Goal: Information Seeking & Learning: Learn about a topic

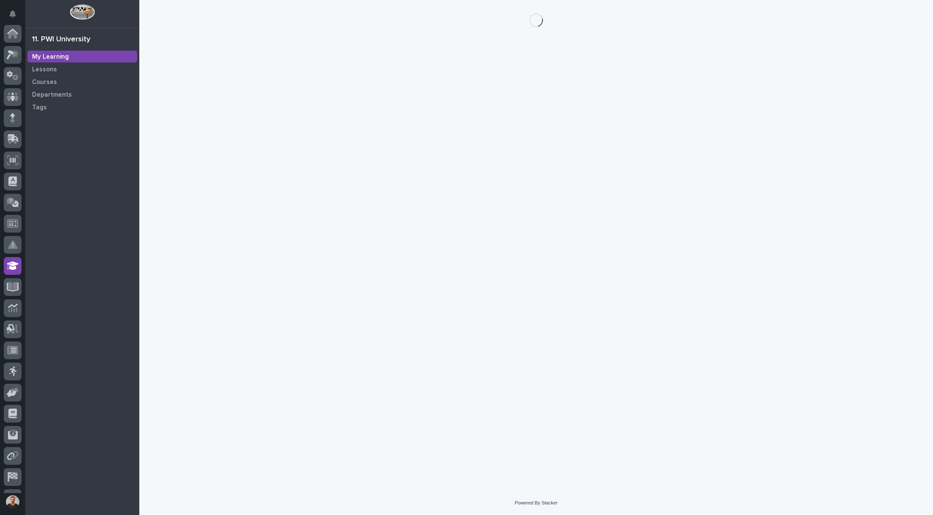
scroll to position [60, 0]
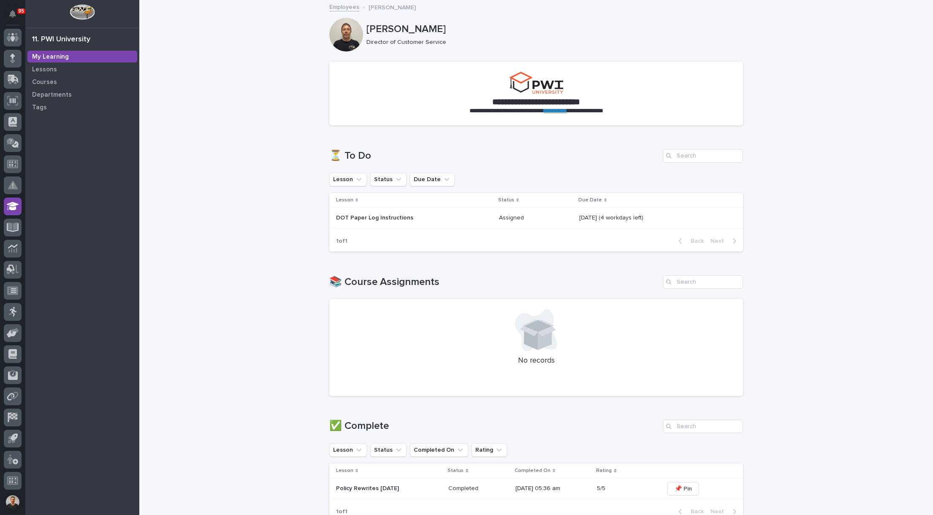
click at [374, 217] on p "DOT Paper Log Instructions" at bounding box center [410, 217] width 148 height 7
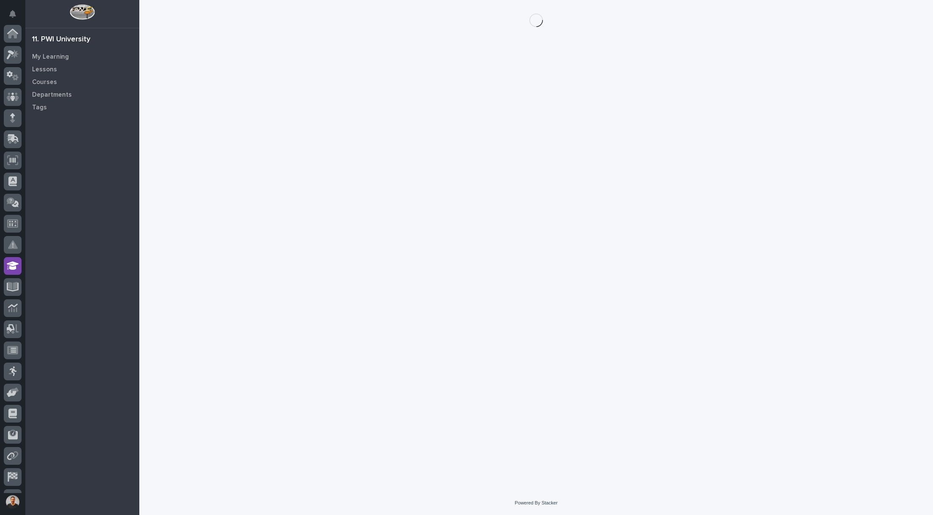
scroll to position [60, 0]
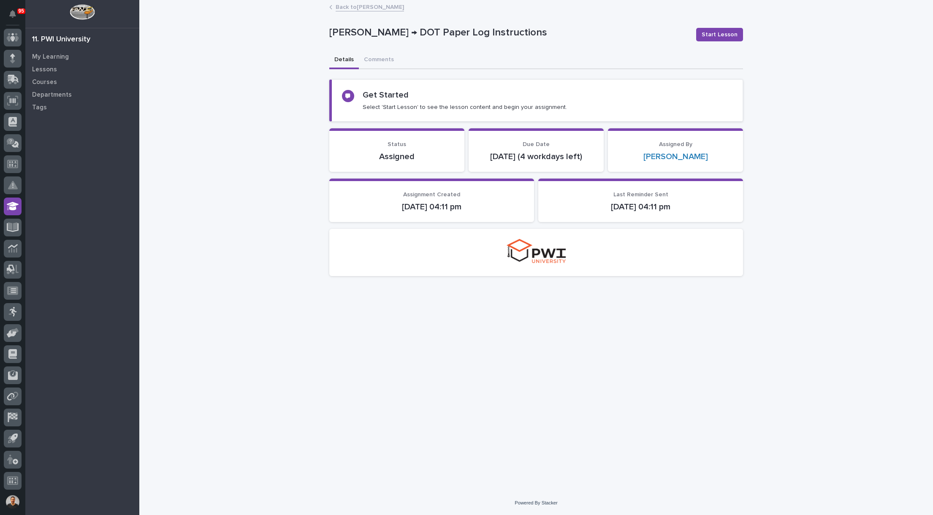
click at [374, 95] on h2 "Get Started" at bounding box center [386, 95] width 46 height 10
click at [725, 33] on span "Start Lesson" at bounding box center [720, 34] width 36 height 8
click at [716, 36] on span "Start Lesson" at bounding box center [720, 34] width 36 height 8
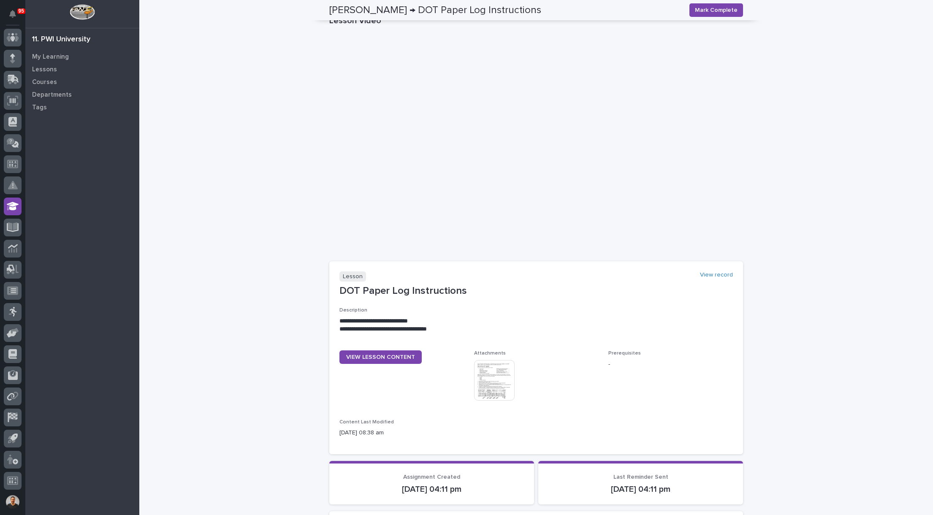
scroll to position [156, 0]
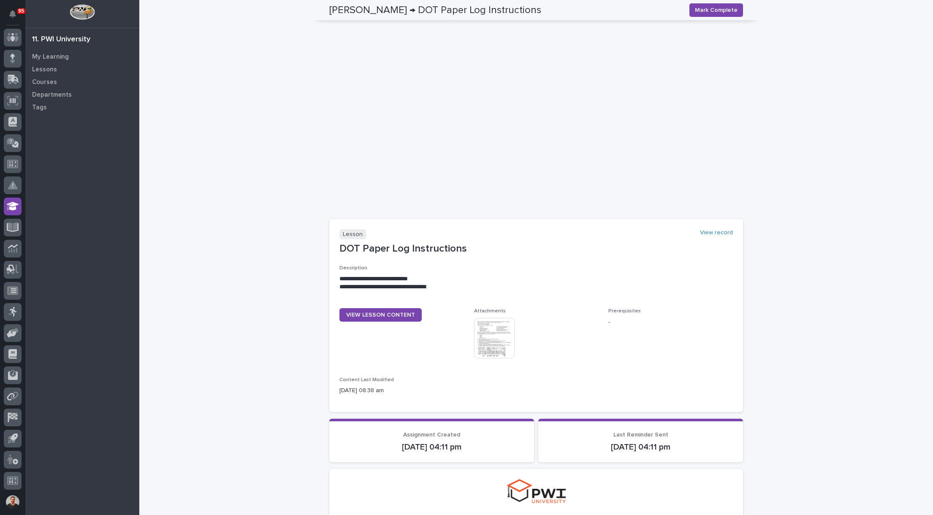
click at [493, 340] on img at bounding box center [494, 338] width 41 height 41
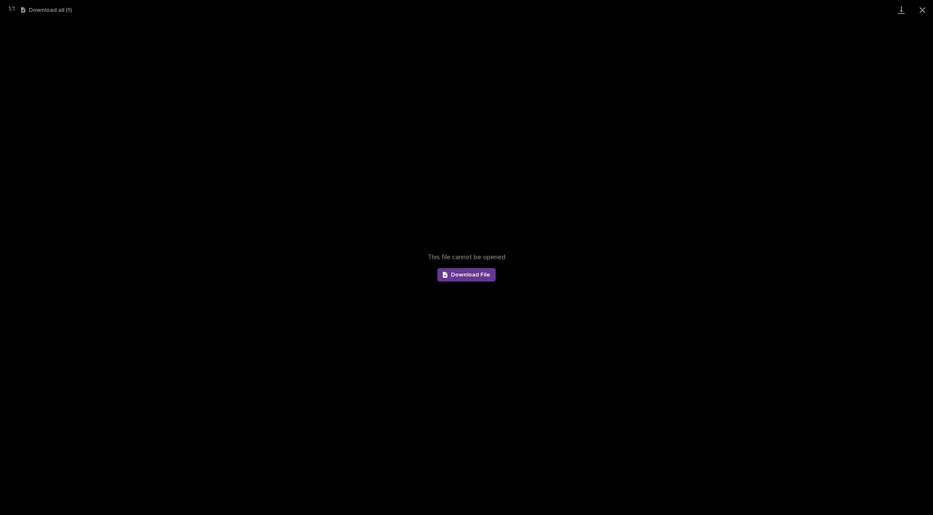
click at [467, 277] on span "Download File" at bounding box center [470, 275] width 39 height 6
click at [918, 8] on button "Close gallery" at bounding box center [922, 10] width 21 height 20
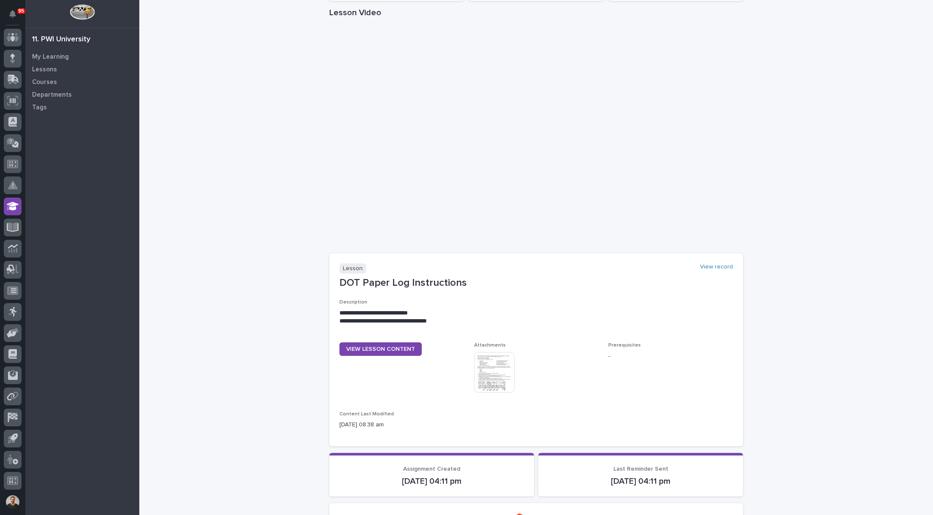
scroll to position [127, 0]
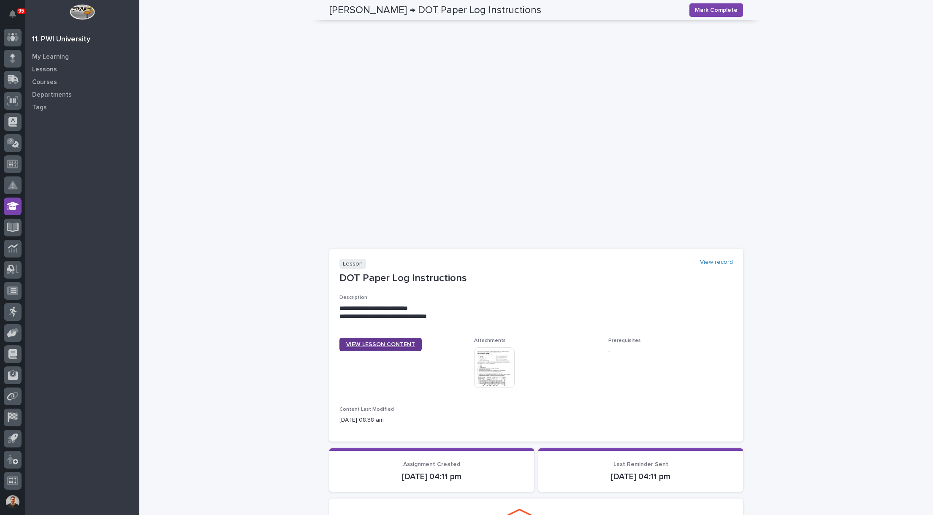
click at [375, 347] on span "VIEW LESSON CONTENT" at bounding box center [380, 345] width 69 height 6
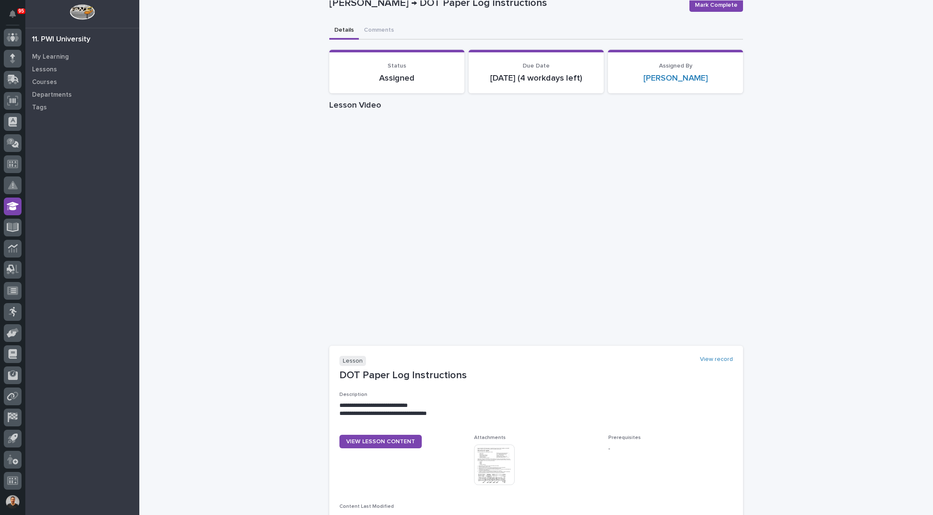
scroll to position [0, 0]
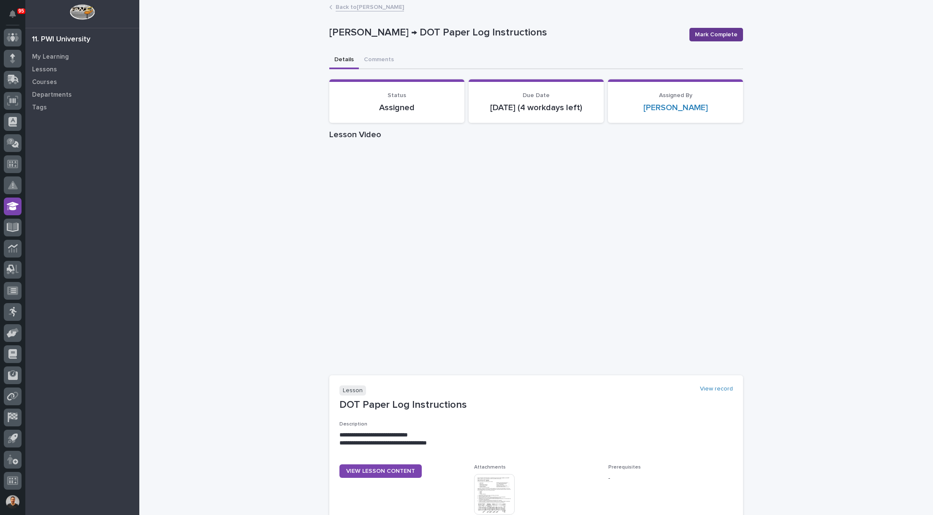
click at [715, 34] on span "Mark Complete" at bounding box center [716, 34] width 43 height 8
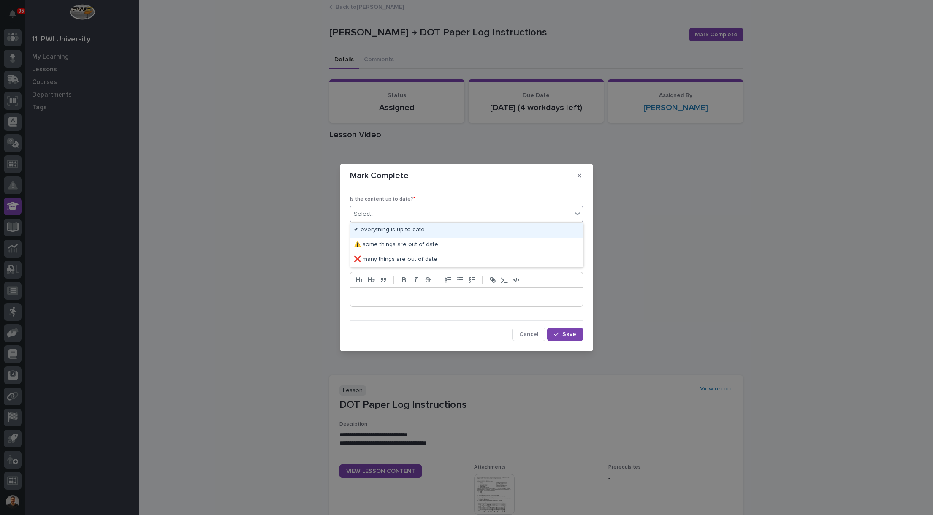
click at [396, 216] on div "Select..." at bounding box center [461, 214] width 222 height 14
click at [401, 230] on div "✔ everything is up to date" at bounding box center [466, 230] width 232 height 15
click at [407, 246] on div "Select..." at bounding box center [461, 247] width 222 height 14
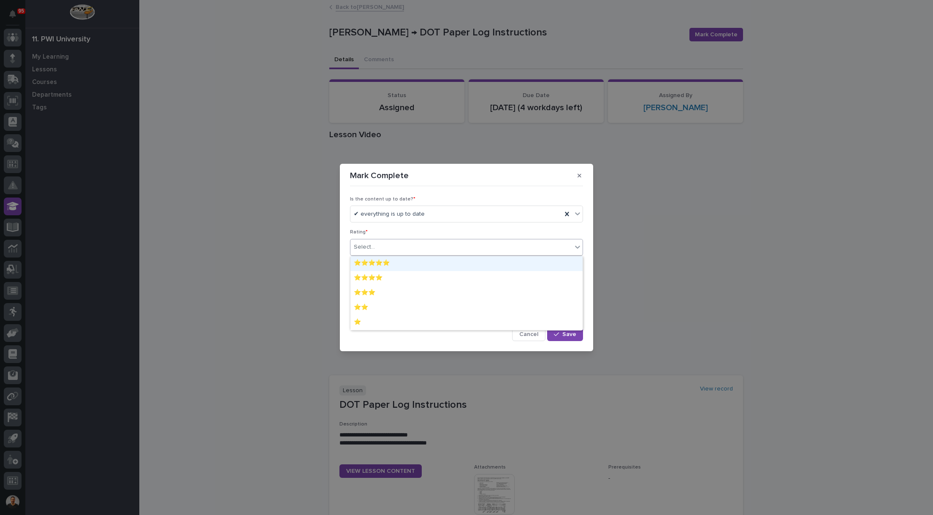
click at [390, 263] on div "⭐⭐⭐⭐⭐" at bounding box center [466, 263] width 232 height 15
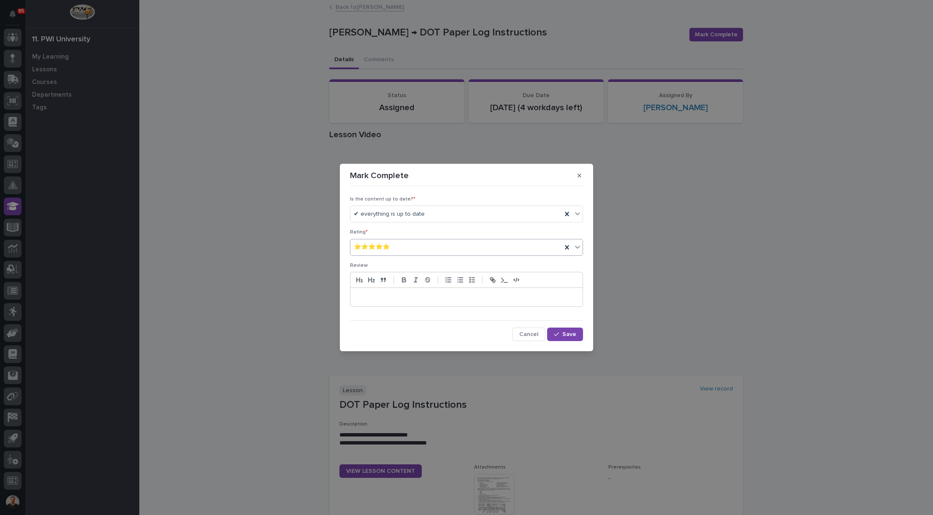
click at [423, 299] on p at bounding box center [467, 297] width 220 height 8
click at [570, 335] on span "Save" at bounding box center [569, 334] width 14 height 6
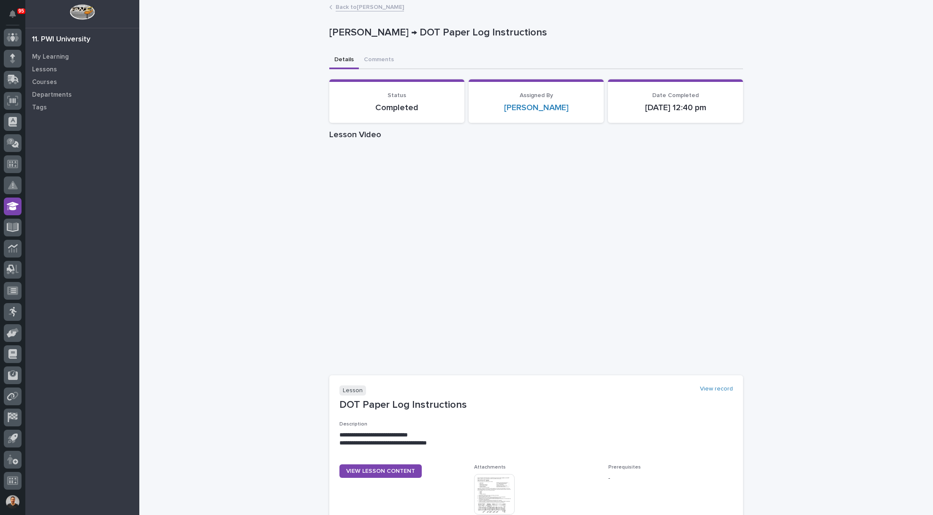
click at [490, 485] on img at bounding box center [494, 494] width 41 height 41
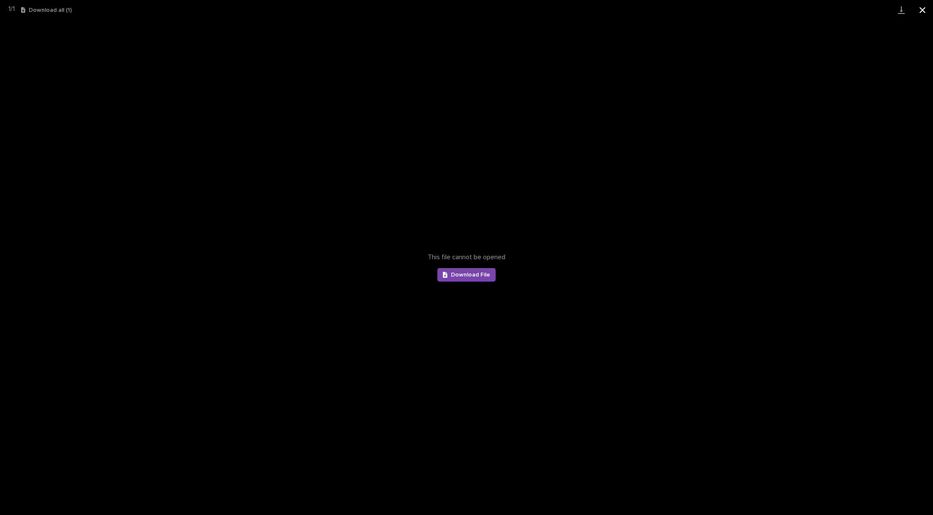
click at [917, 6] on button "Close gallery" at bounding box center [922, 10] width 21 height 20
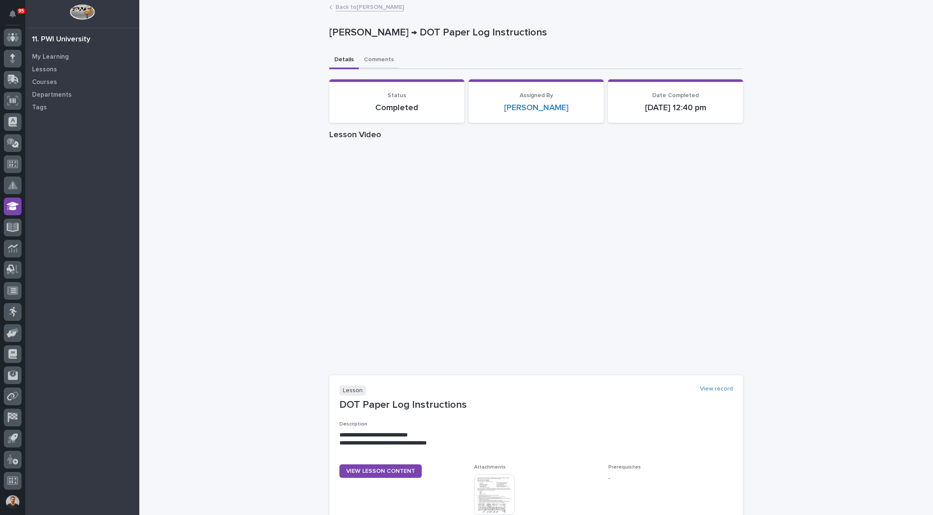
click at [374, 60] on button "Comments" at bounding box center [379, 61] width 40 height 18
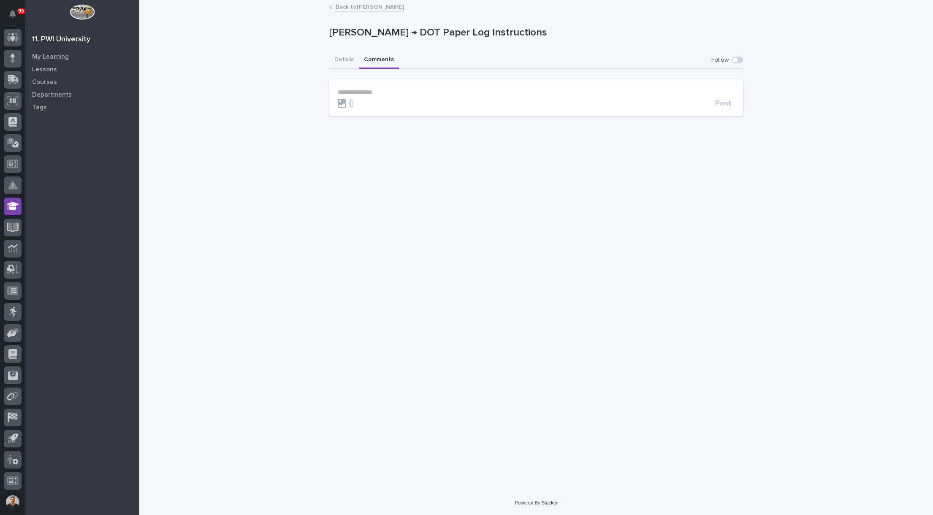
click at [363, 89] on p "**********" at bounding box center [536, 92] width 397 height 7
click at [363, 104] on span "[PERSON_NAME]" at bounding box center [363, 104] width 47 height 6
click at [385, 95] on p "**********" at bounding box center [536, 93] width 397 height 8
click at [424, 92] on span "**********" at bounding box center [406, 93] width 73 height 6
click at [426, 93] on span "**********" at bounding box center [406, 93] width 73 height 6
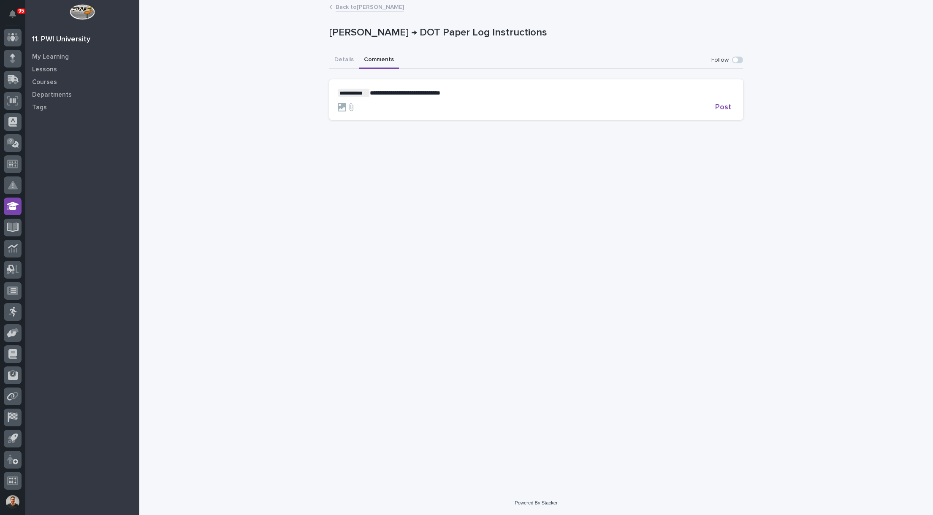
click at [463, 91] on p "**********" at bounding box center [536, 93] width 397 height 8
click at [720, 105] on span "Post" at bounding box center [723, 107] width 16 height 8
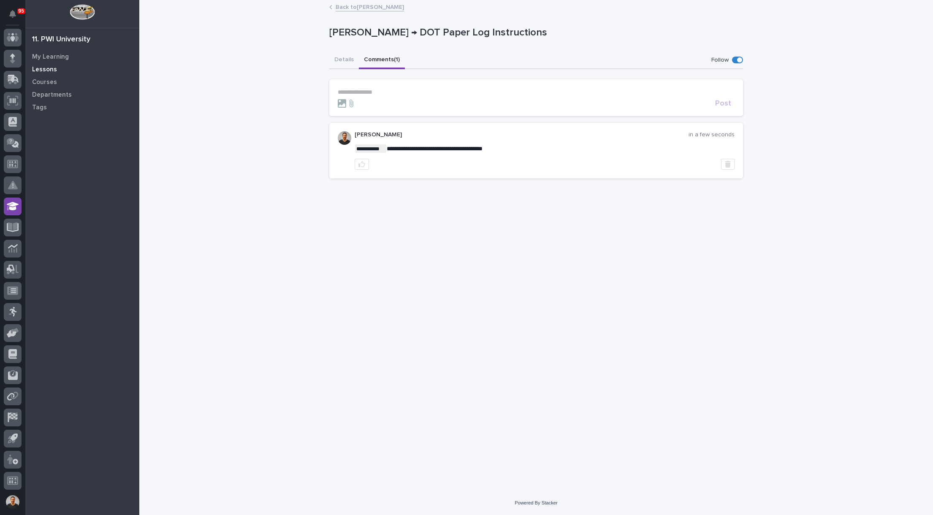
click at [49, 68] on p "Lessons" at bounding box center [44, 70] width 25 height 8
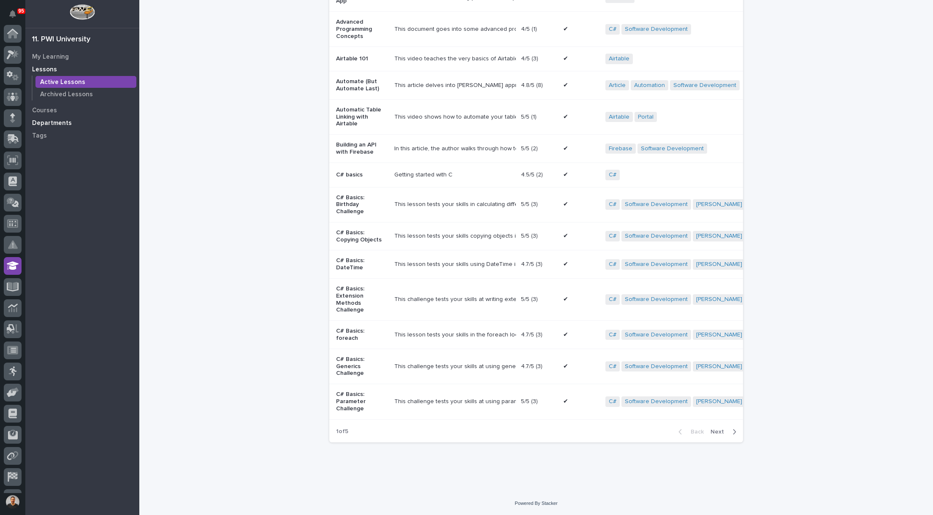
click at [50, 120] on p "Departments" at bounding box center [52, 123] width 40 height 8
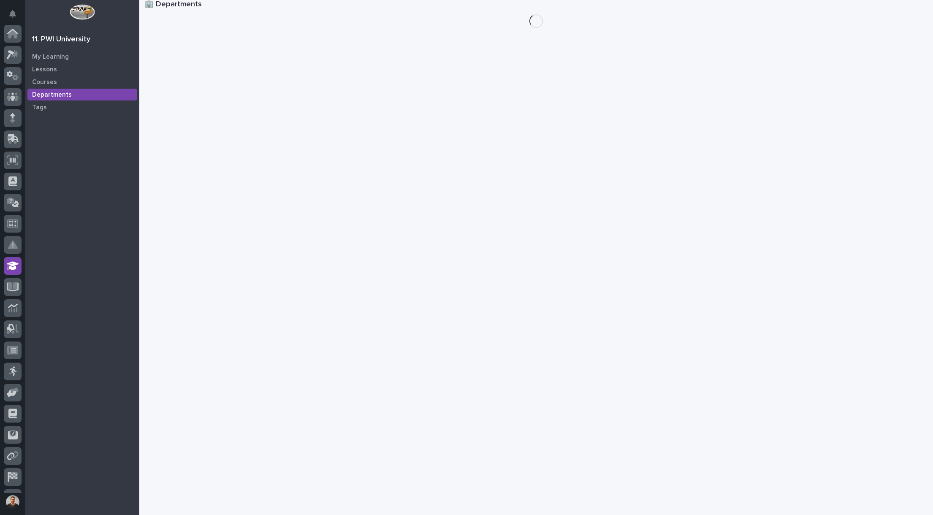
scroll to position [60, 0]
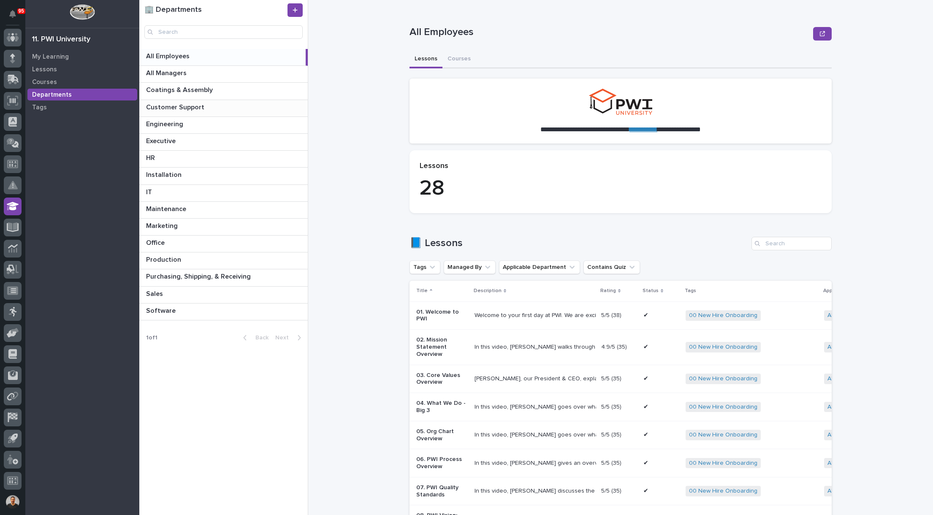
click at [194, 108] on p "Customer Support" at bounding box center [176, 107] width 60 height 10
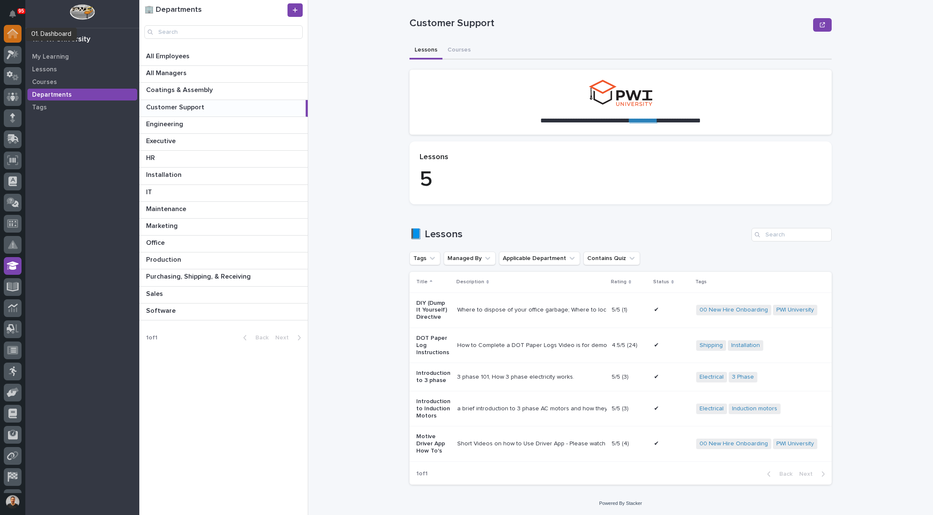
click at [12, 32] on icon at bounding box center [12, 34] width 8 height 8
